Goal: Task Accomplishment & Management: Manage account settings

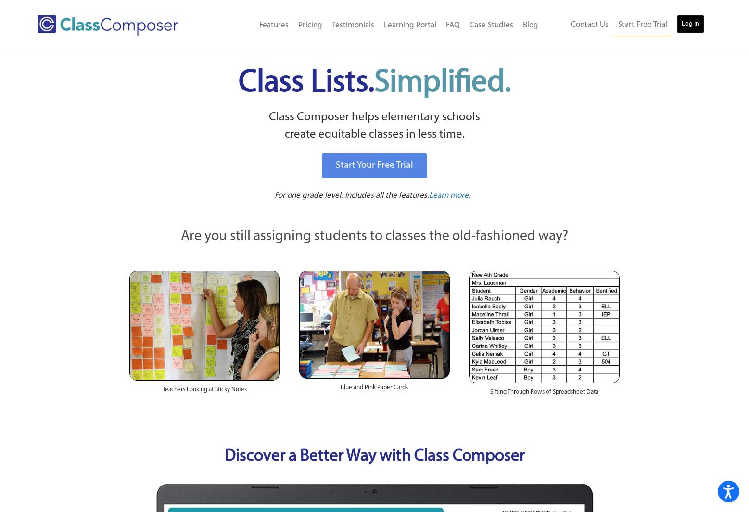
click at [698, 19] on link "Log In" at bounding box center [690, 23] width 27 height 19
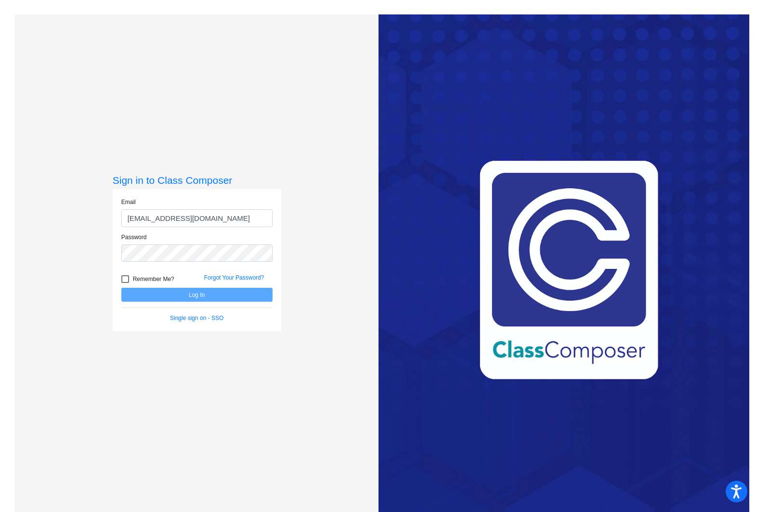
type input "[EMAIL_ADDRESS][DOMAIN_NAME]"
click at [123, 279] on div at bounding box center [125, 279] width 8 height 8
click at [125, 283] on input "Remember Me?" at bounding box center [125, 283] width 0 height 0
checkbox input "true"
click at [189, 298] on button "Log In" at bounding box center [196, 295] width 151 height 14
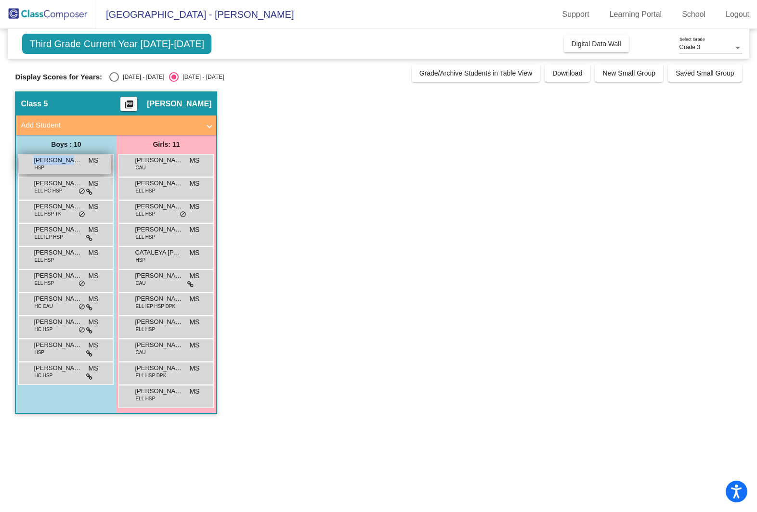
drag, startPoint x: 35, startPoint y: 162, endPoint x: 75, endPoint y: 159, distance: 40.5
click at [75, 159] on span "AYDEN DERAS TORRES" at bounding box center [58, 160] width 48 height 10
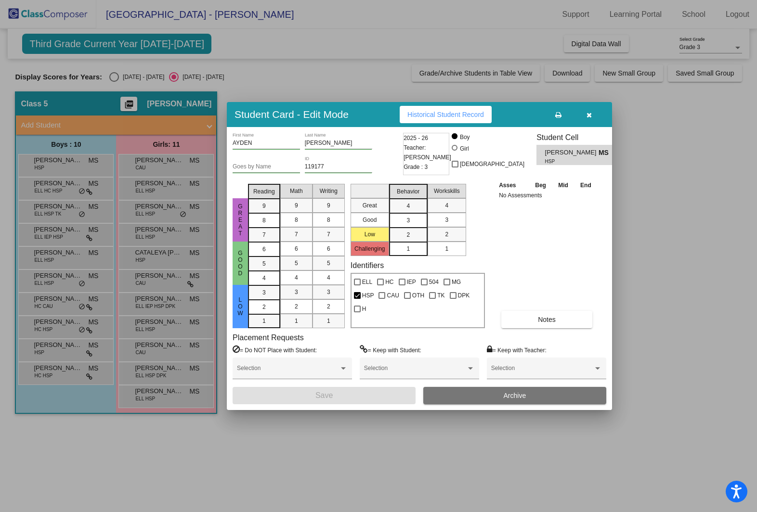
click at [679, 158] on div at bounding box center [378, 256] width 757 height 512
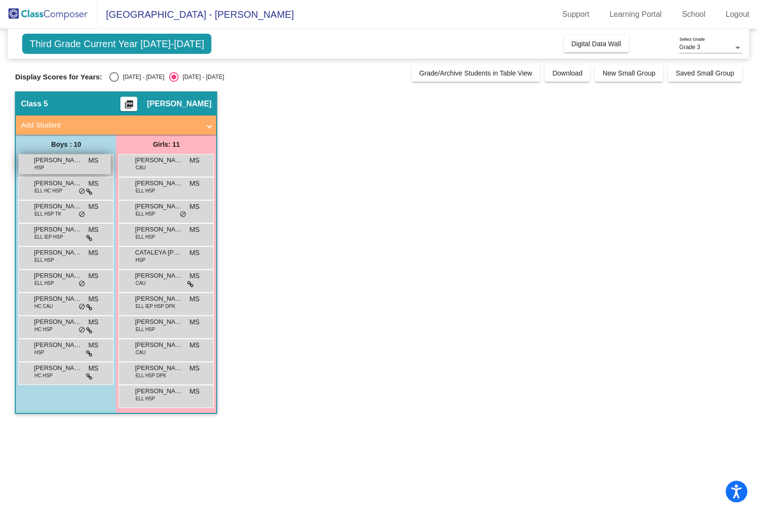
click at [60, 161] on span "AYDEN DERAS TORRES" at bounding box center [58, 160] width 48 height 10
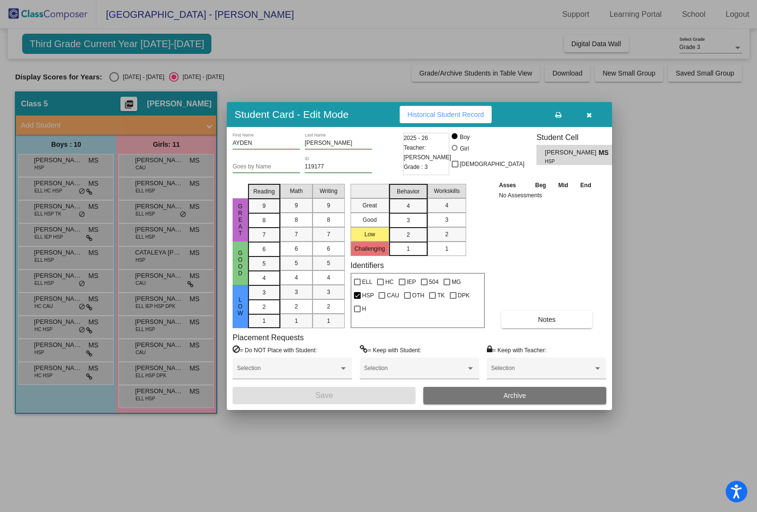
click at [55, 191] on div at bounding box center [378, 256] width 757 height 512
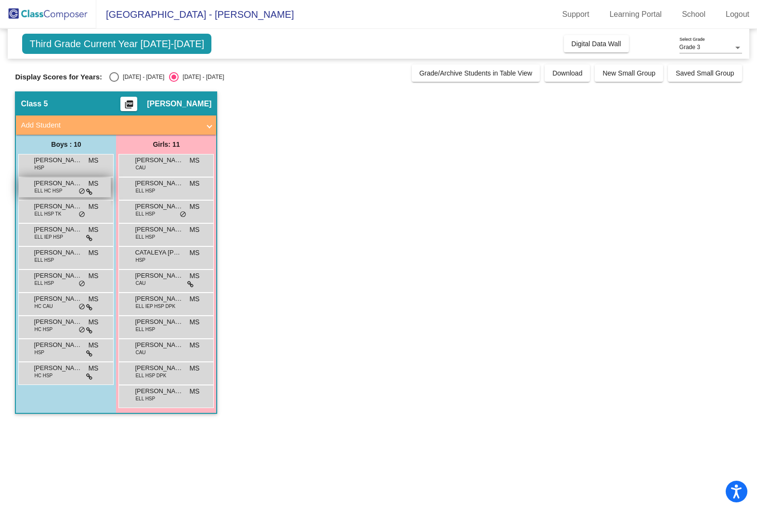
click at [55, 189] on span "ELL HC HSP" at bounding box center [48, 190] width 28 height 7
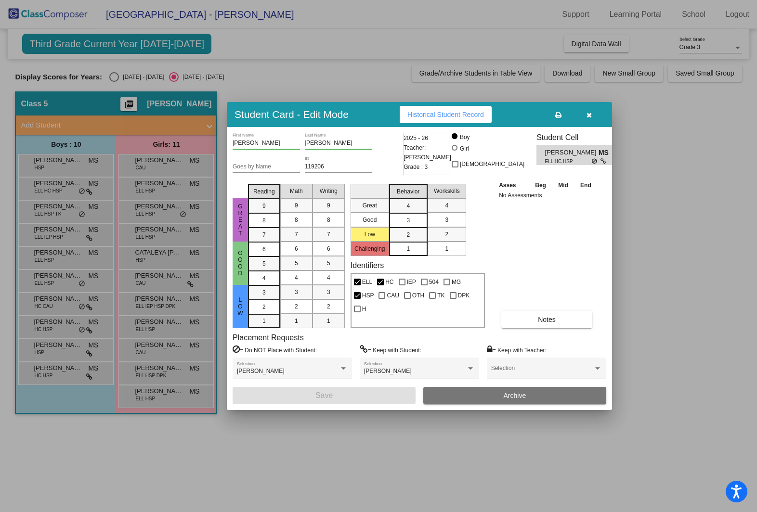
click at [57, 211] on div at bounding box center [378, 256] width 757 height 512
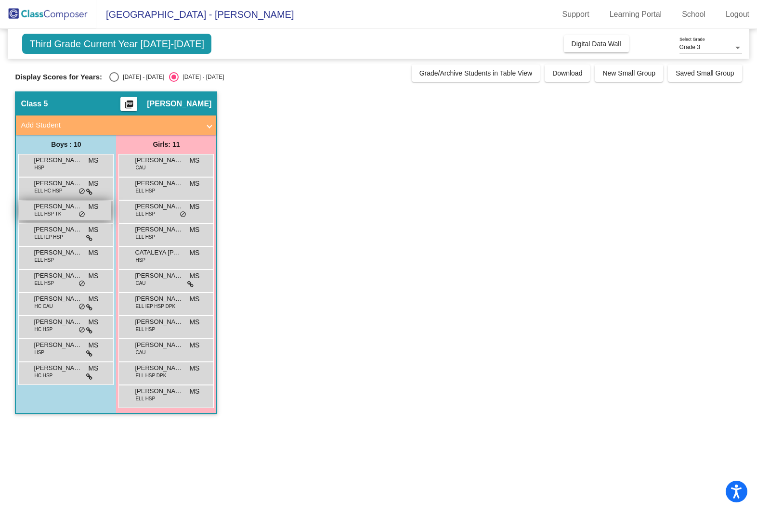
click at [59, 212] on span "ELL HSP TK" at bounding box center [47, 213] width 27 height 7
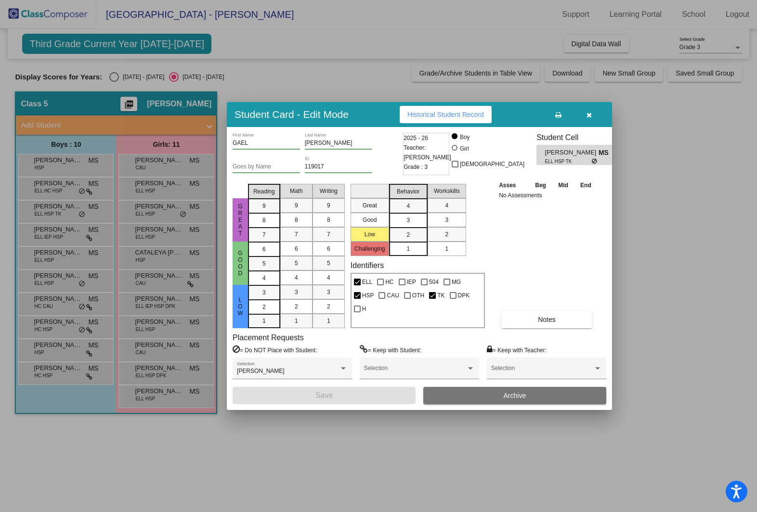
click at [52, 234] on div at bounding box center [378, 256] width 757 height 512
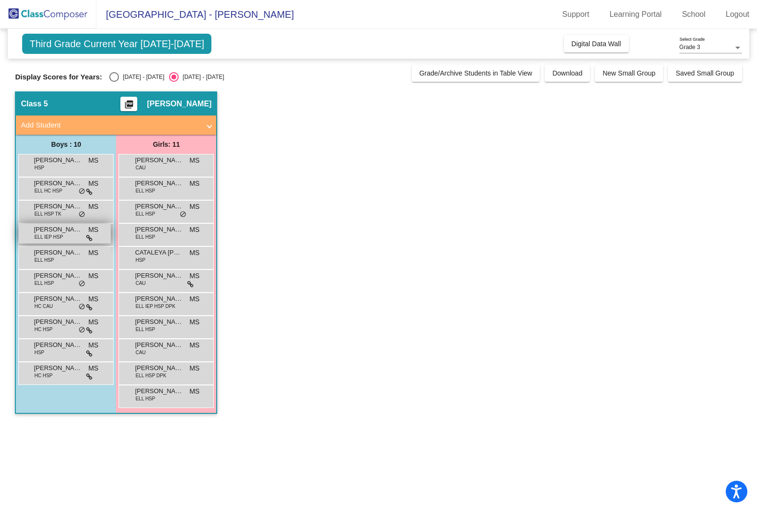
click at [55, 234] on span "ELL IEP HSP" at bounding box center [48, 236] width 28 height 7
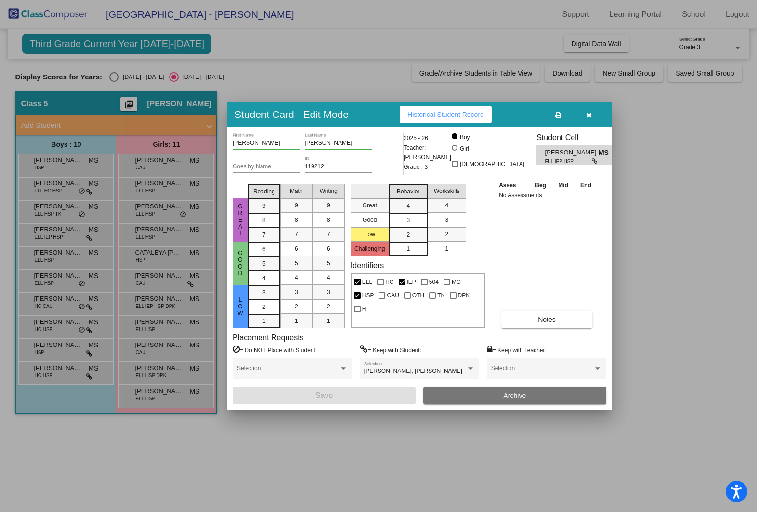
click at [50, 258] on div at bounding box center [378, 256] width 757 height 512
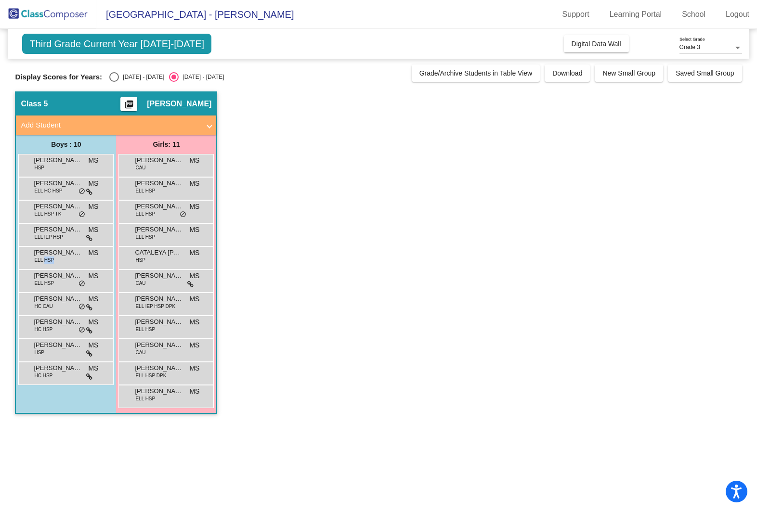
click at [50, 258] on span "ELL HSP" at bounding box center [44, 260] width 20 height 7
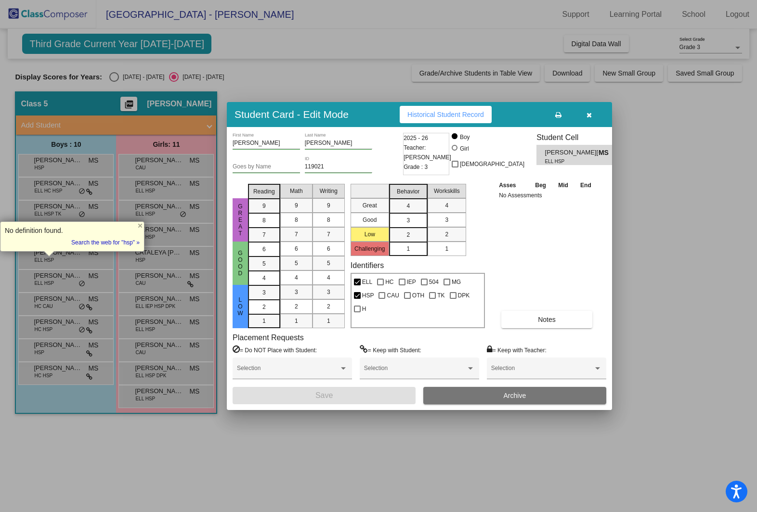
click at [59, 278] on div at bounding box center [378, 256] width 757 height 512
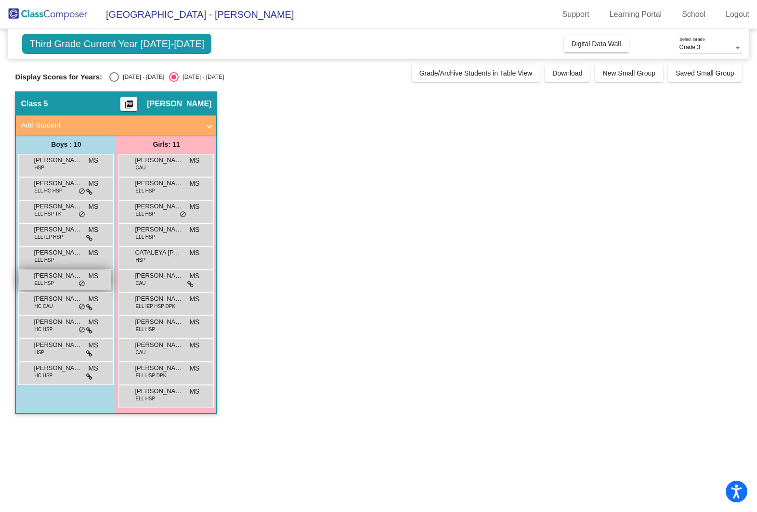
click at [54, 280] on span "JUAN FARIAS VALDOVINOS" at bounding box center [58, 276] width 48 height 10
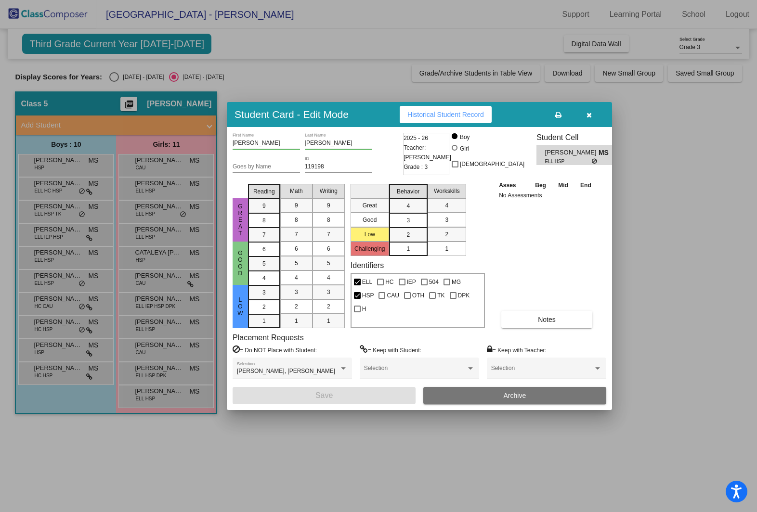
click at [57, 298] on div at bounding box center [378, 256] width 757 height 512
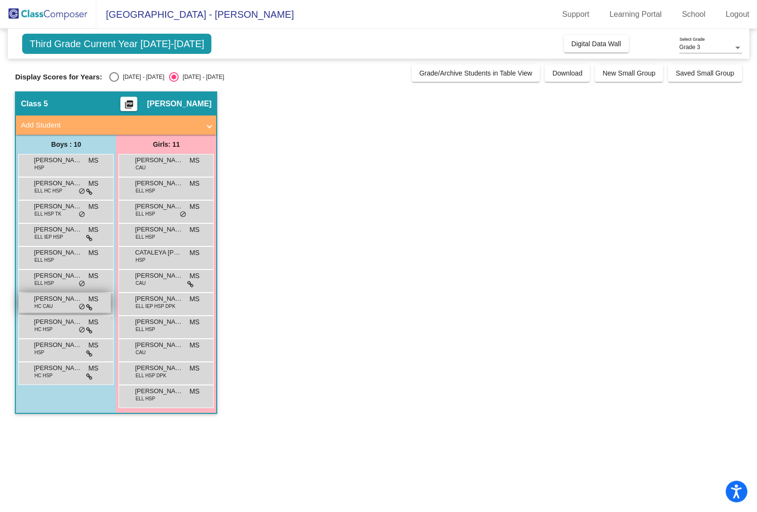
click at [56, 300] on span "LINCOLN GILBERT" at bounding box center [58, 299] width 48 height 10
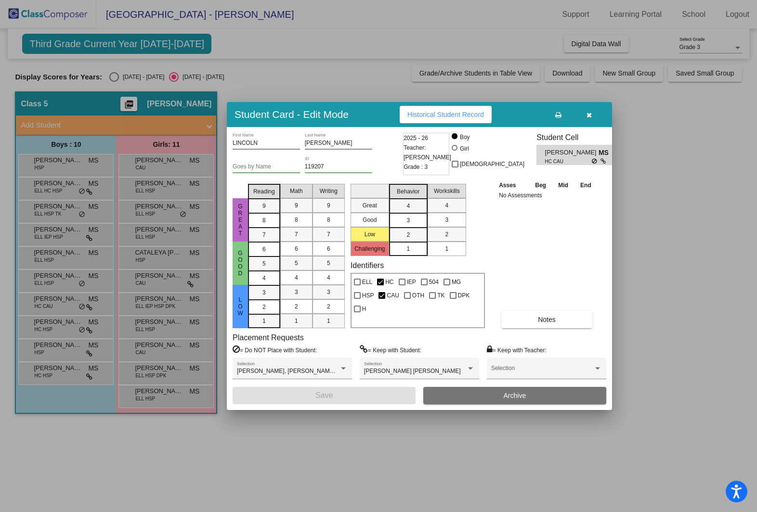
click at [750, 336] on div at bounding box center [378, 256] width 757 height 512
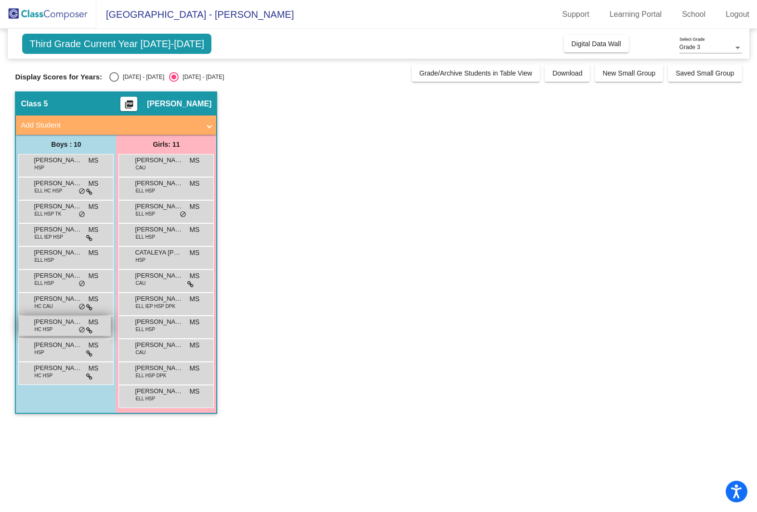
click at [55, 325] on span "SANTIAGO CASTANEDA TRUJILLO" at bounding box center [58, 322] width 48 height 10
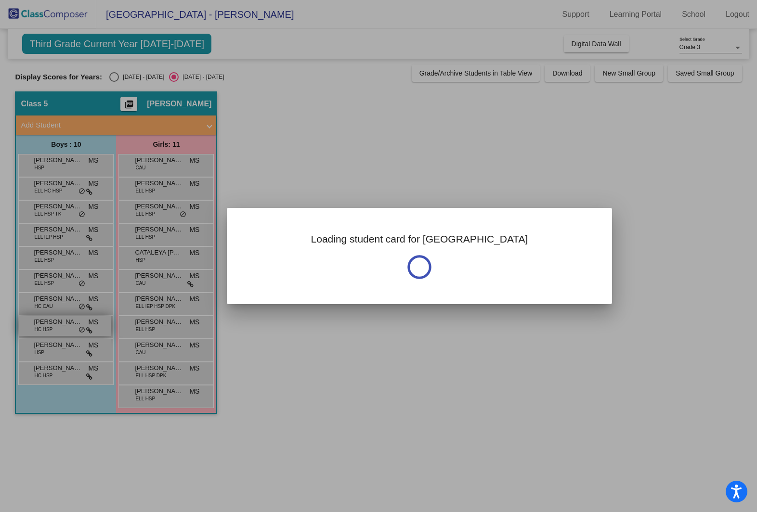
click at [55, 325] on div at bounding box center [378, 256] width 757 height 512
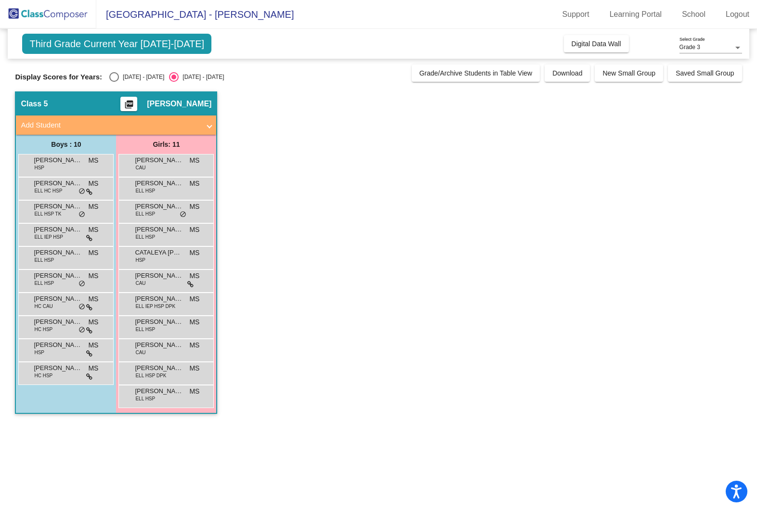
click at [61, 316] on div "SANTIAGO CASTANEDA TRUJILLO HC HSP MS lock do_not_disturb_alt" at bounding box center [65, 327] width 95 height 23
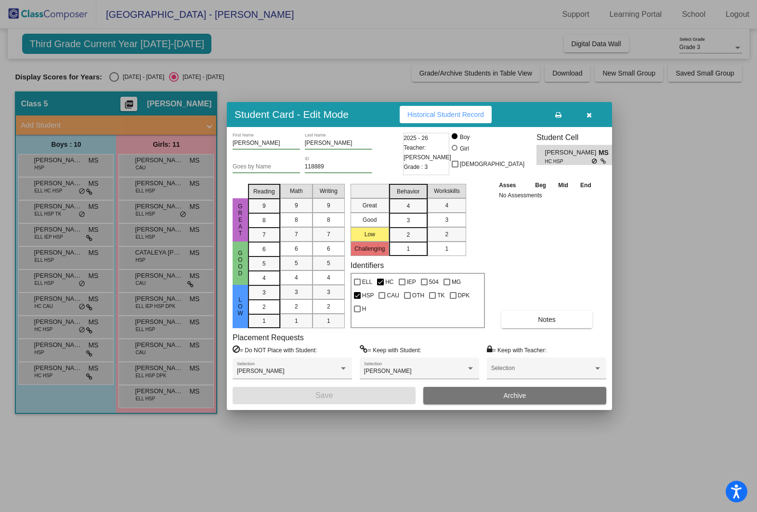
click at [50, 352] on div at bounding box center [378, 256] width 757 height 512
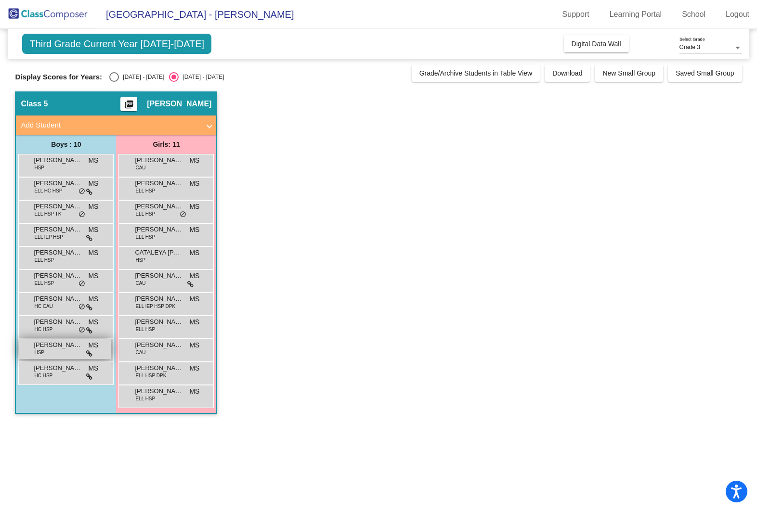
click at [62, 349] on span "SEBASTIAN TORO-HERNANDEZ" at bounding box center [58, 345] width 48 height 10
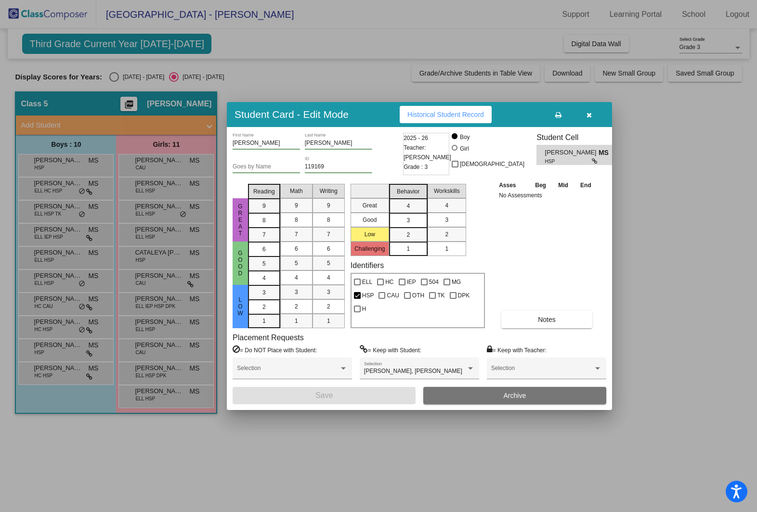
drag, startPoint x: 750, startPoint y: 370, endPoint x: 756, endPoint y: 379, distance: 10.8
click at [750, 370] on div at bounding box center [378, 256] width 757 height 512
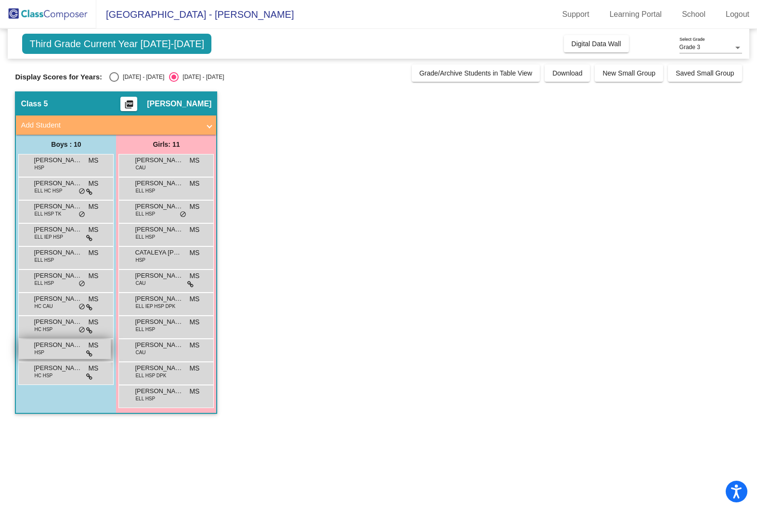
click at [50, 345] on span "SEBASTIAN TORO-HERNANDEZ" at bounding box center [58, 345] width 48 height 10
click at [55, 356] on div "SEBASTIAN TORO-HERNANDEZ HSP MS lock do_not_disturb_alt" at bounding box center [65, 349] width 92 height 20
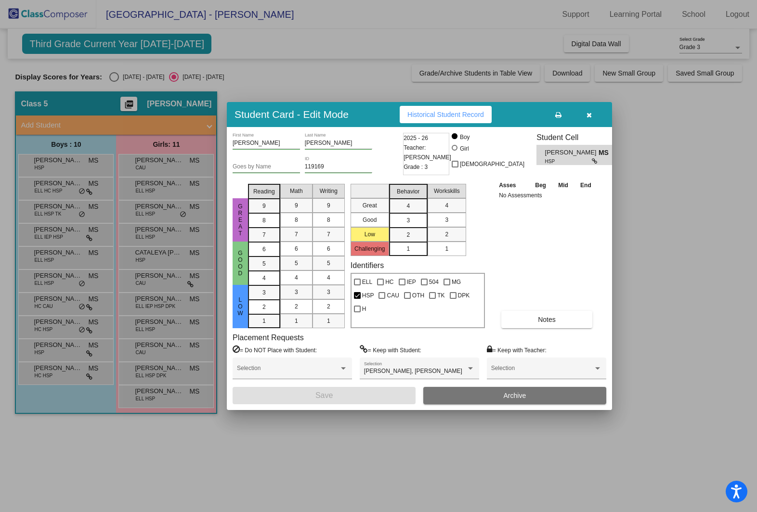
click at [59, 382] on div at bounding box center [378, 256] width 757 height 512
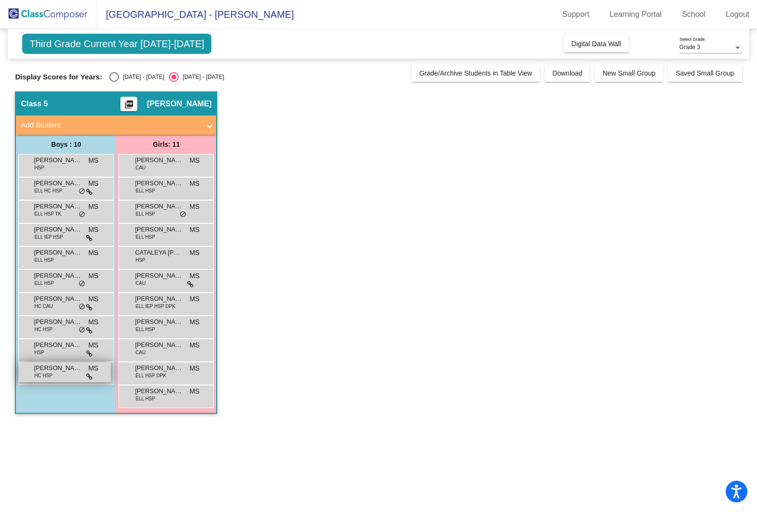
click at [58, 374] on div "ZAYN RAMIREZ HC HSP MS lock do_not_disturb_alt" at bounding box center [65, 372] width 92 height 20
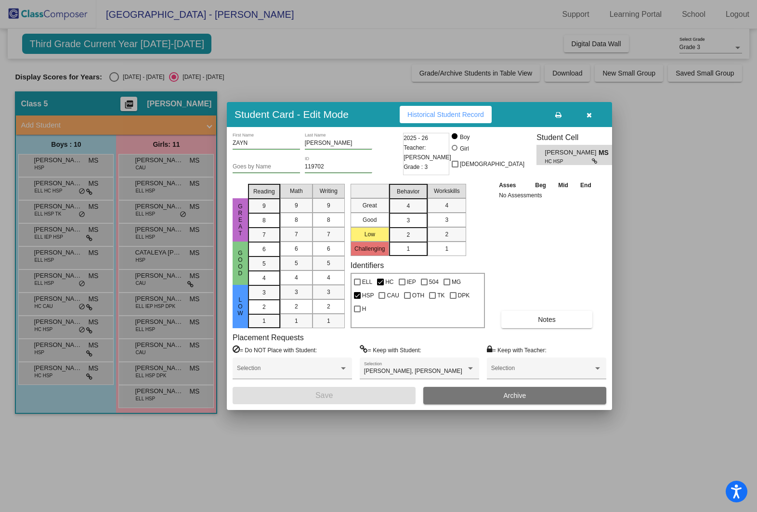
click at [170, 217] on div at bounding box center [378, 256] width 757 height 512
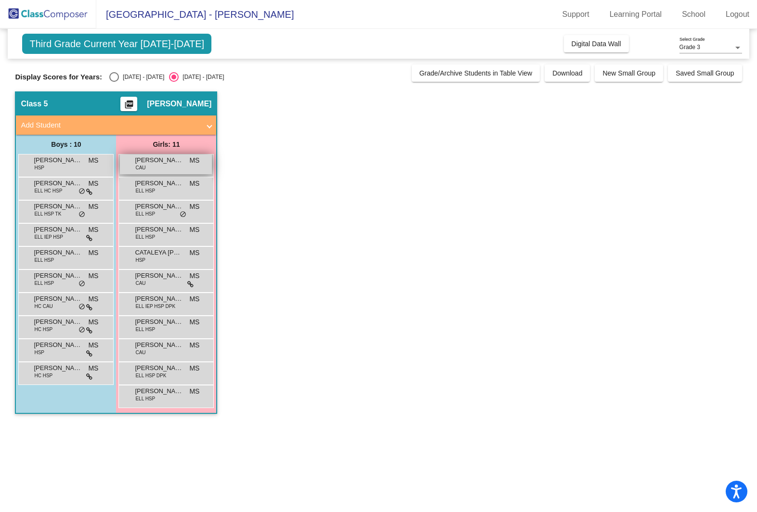
click at [169, 163] on span "ADELLE ALLRED" at bounding box center [159, 160] width 48 height 10
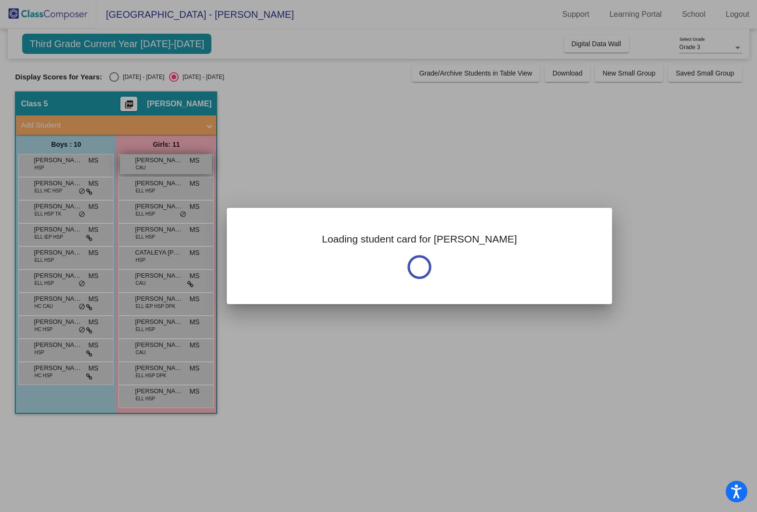
click at [169, 163] on div at bounding box center [378, 256] width 757 height 512
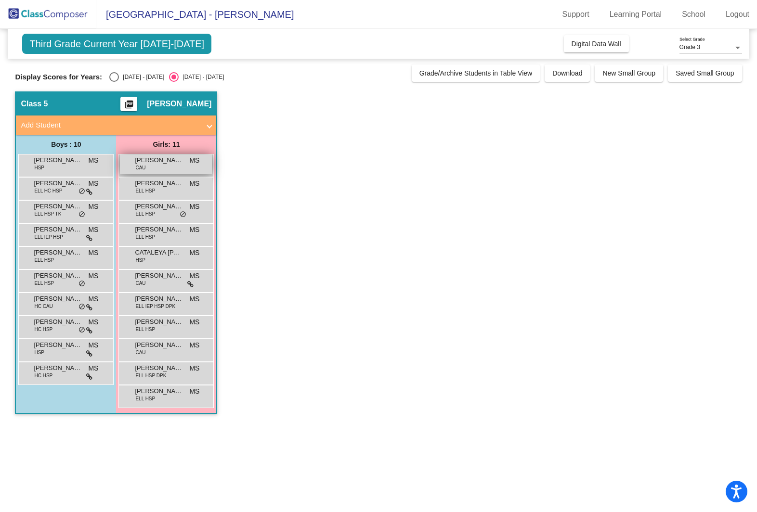
click at [169, 163] on span "ADELLE ALLRED" at bounding box center [159, 160] width 48 height 10
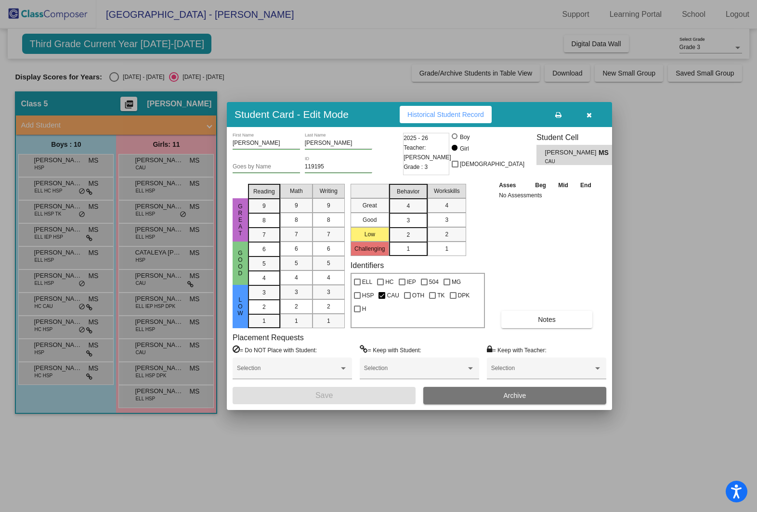
click at [159, 203] on div at bounding box center [378, 256] width 757 height 512
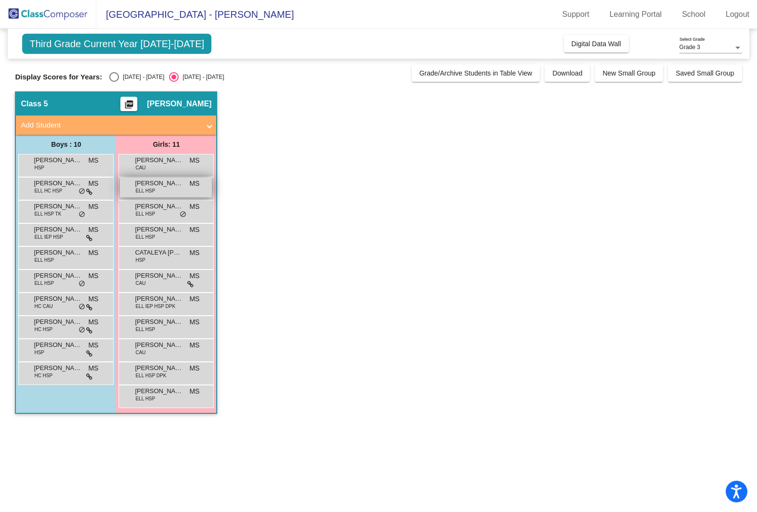
click at [159, 191] on div "ARIANNA QUINONEZ CARLOS ELL HSP MS lock do_not_disturb_alt" at bounding box center [166, 188] width 92 height 20
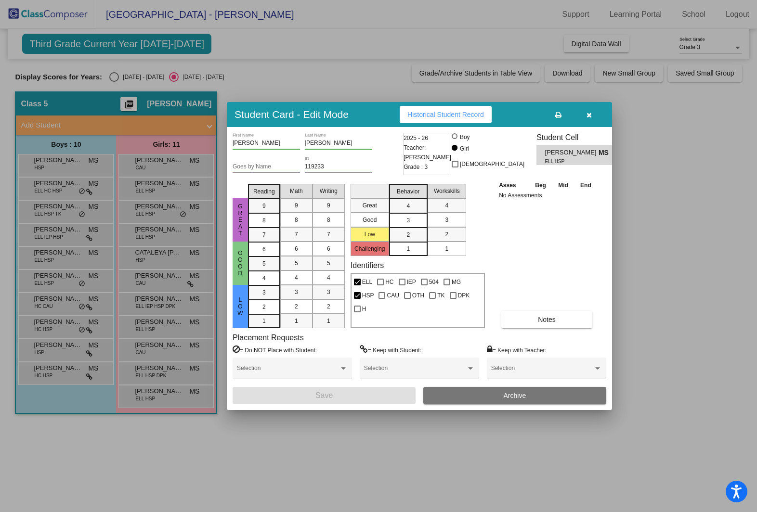
click at [142, 212] on div at bounding box center [378, 256] width 757 height 512
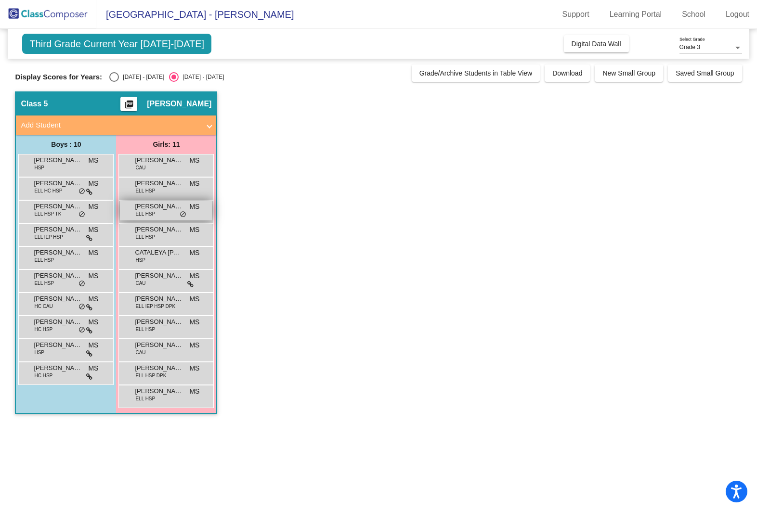
click at [145, 212] on span "ELL HSP" at bounding box center [145, 213] width 20 height 7
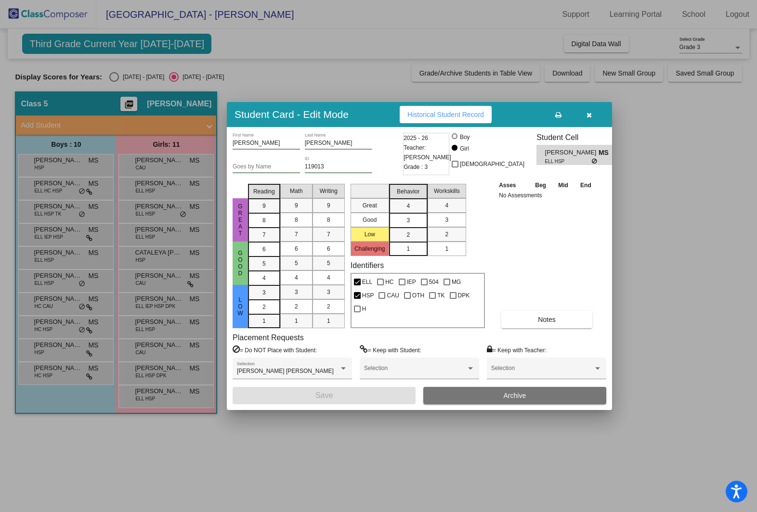
click at [158, 269] on div at bounding box center [378, 256] width 757 height 512
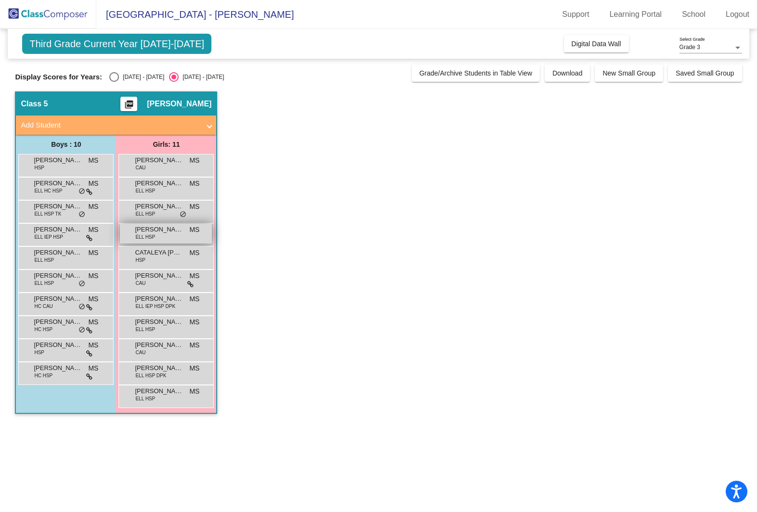
click at [153, 231] on span "BLANCA ALVARADO SOLANO" at bounding box center [159, 230] width 48 height 10
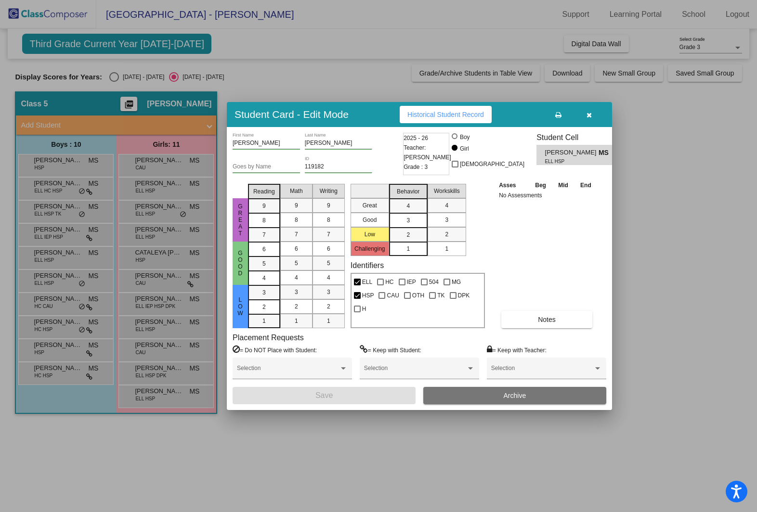
click at [151, 259] on div at bounding box center [378, 256] width 757 height 512
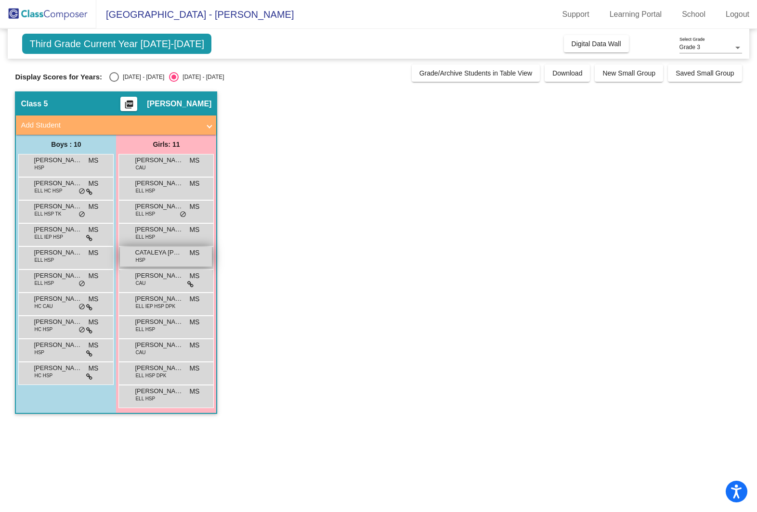
click at [151, 257] on span "CATALEYA RAMIREZ SANCHEZ" at bounding box center [159, 253] width 48 height 10
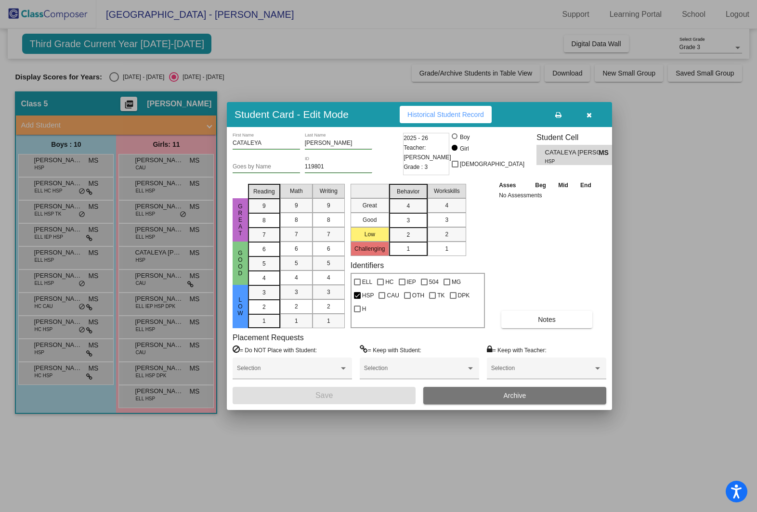
click at [149, 279] on div at bounding box center [378, 256] width 757 height 512
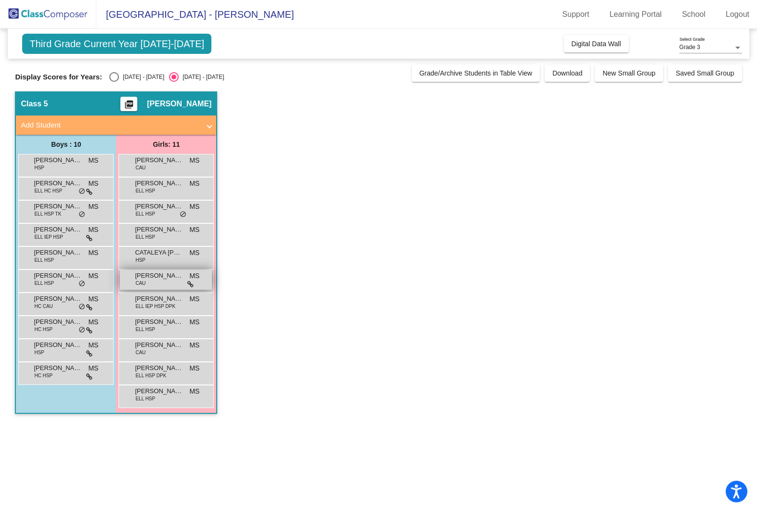
click at [154, 283] on div "ELLINORE GILBERT CAU MS lock do_not_disturb_alt" at bounding box center [166, 280] width 92 height 20
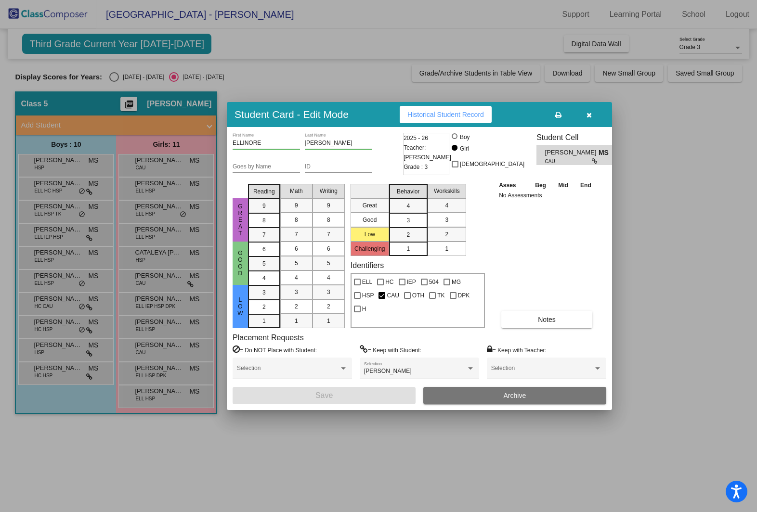
click at [163, 304] on div at bounding box center [378, 256] width 757 height 512
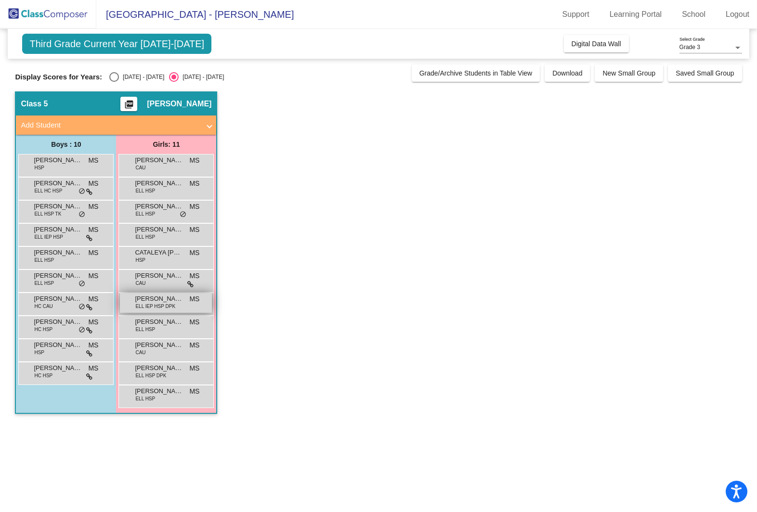
click at [163, 305] on span "ELL IEP HSP DPK" at bounding box center [155, 306] width 40 height 7
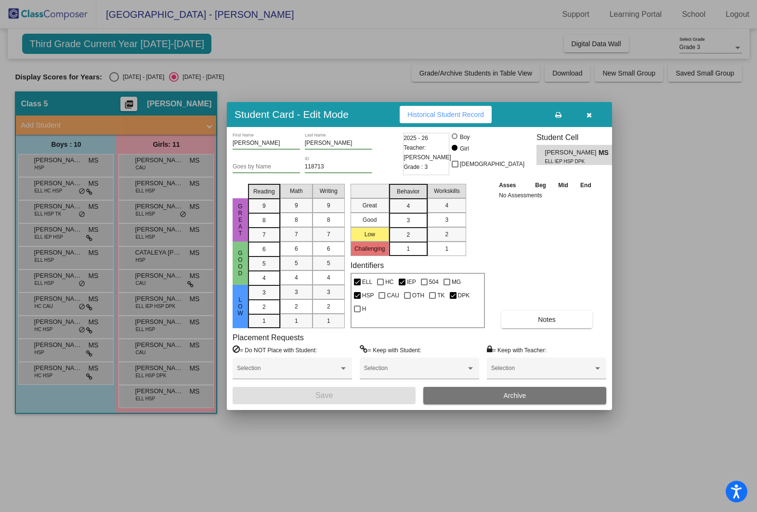
click at [160, 320] on div at bounding box center [378, 256] width 757 height 512
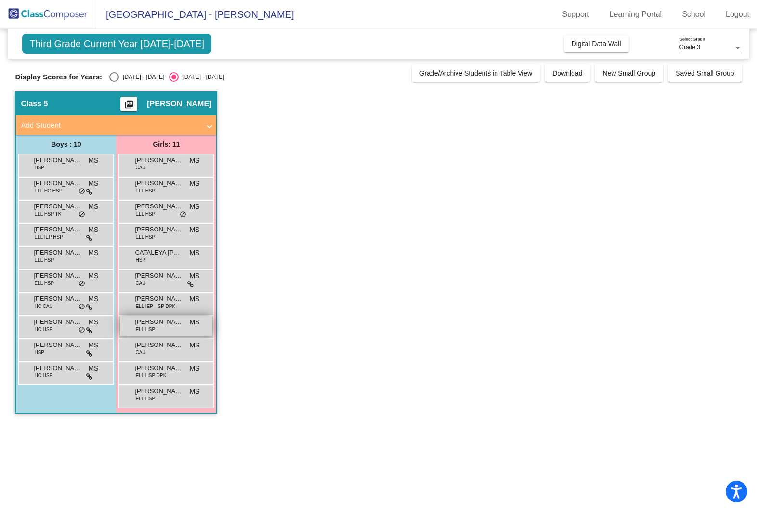
click at [162, 323] on span "JACKELINE GALINDO AGUIRRE" at bounding box center [159, 322] width 48 height 10
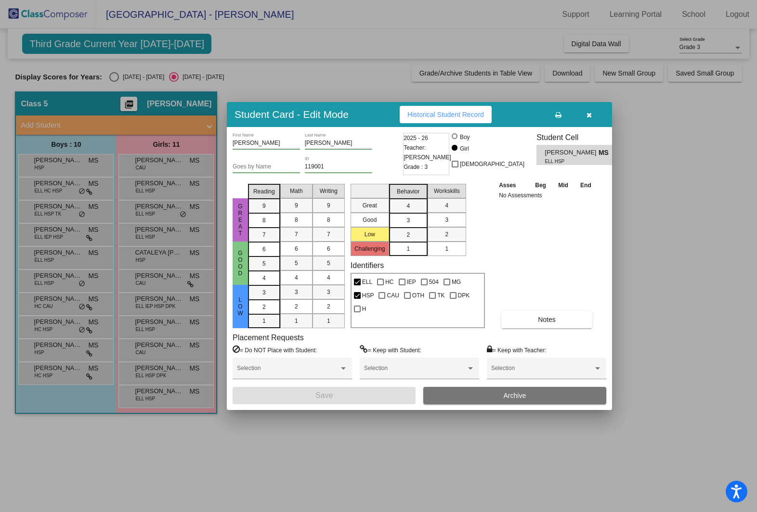
click at [154, 354] on div at bounding box center [378, 256] width 757 height 512
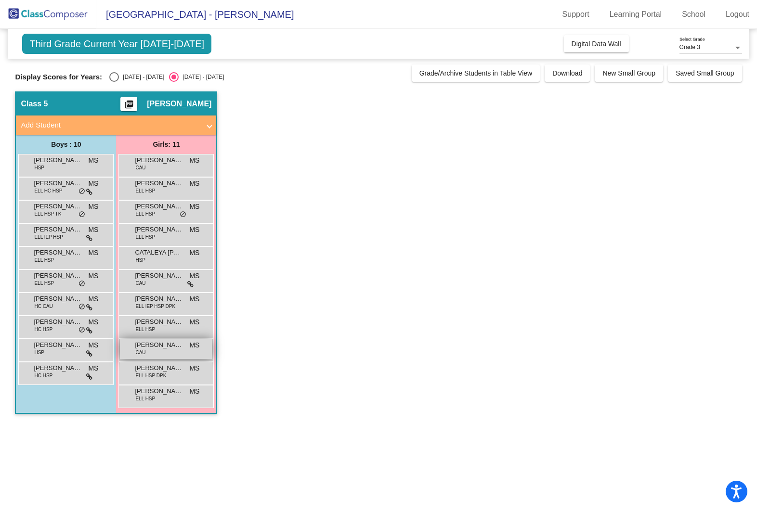
click at [157, 348] on span "JASE WILSON" at bounding box center [159, 345] width 48 height 10
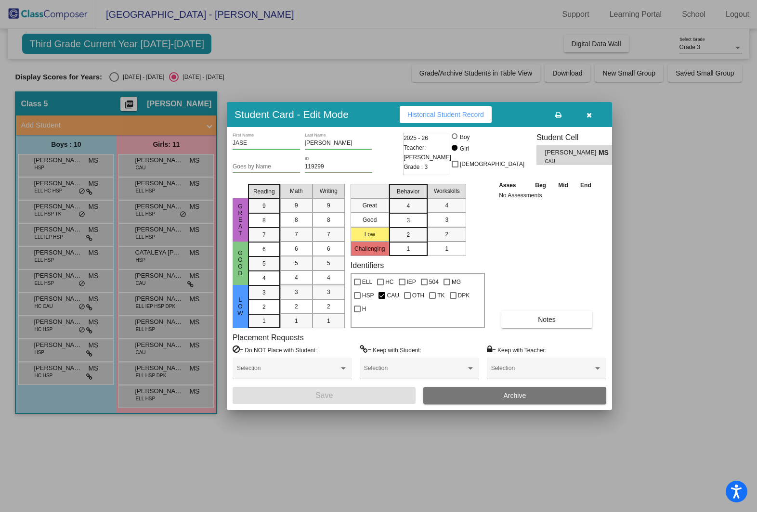
click at [163, 372] on div at bounding box center [378, 256] width 757 height 512
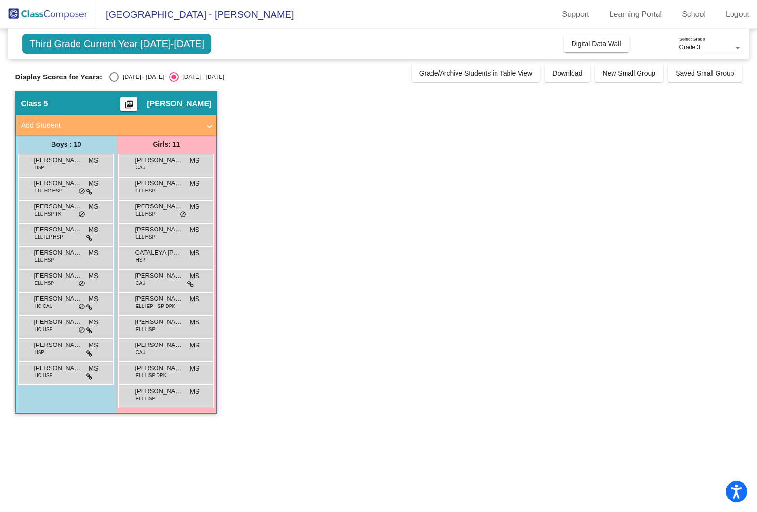
click at [163, 372] on span "ELL HSP DPK" at bounding box center [150, 375] width 31 height 7
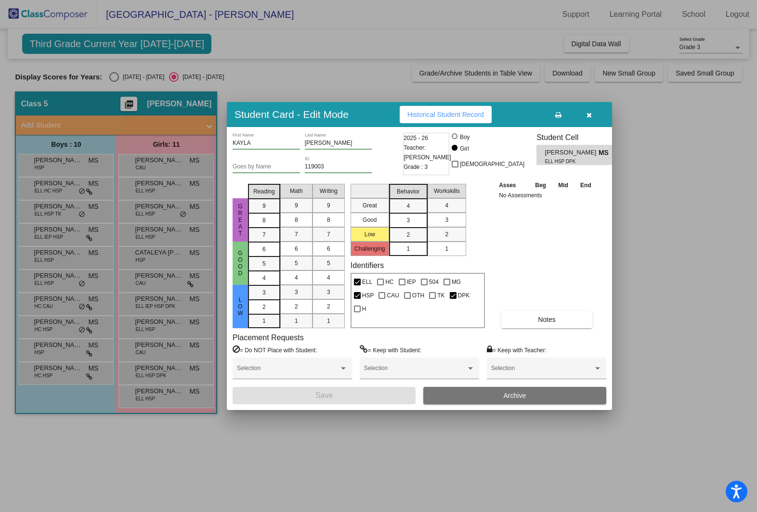
click at [172, 397] on div at bounding box center [378, 256] width 757 height 512
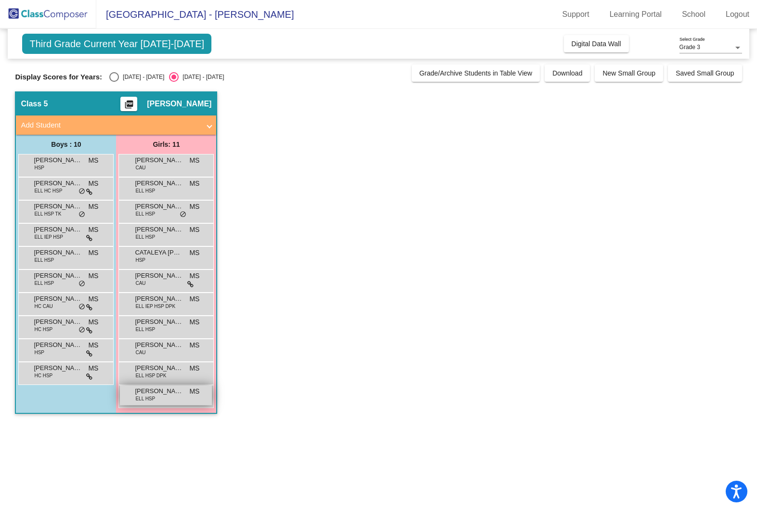
click at [164, 395] on span "KIMBERLY CASTANEDA SANCHEZ" at bounding box center [159, 391] width 48 height 10
